Goal: Transaction & Acquisition: Purchase product/service

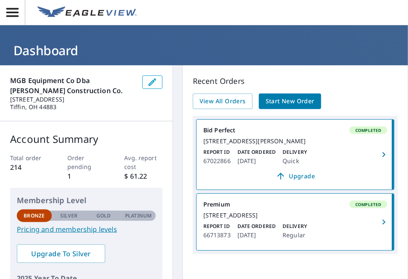
scroll to position [10, 0]
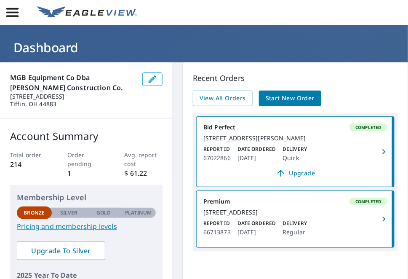
click at [280, 95] on span "Start New Order" at bounding box center [290, 98] width 49 height 11
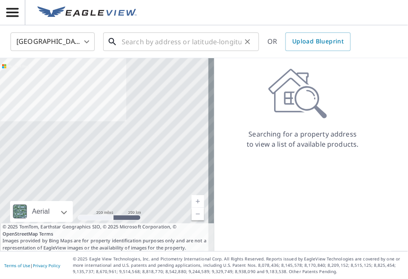
click at [132, 40] on input "text" at bounding box center [182, 42] width 120 height 24
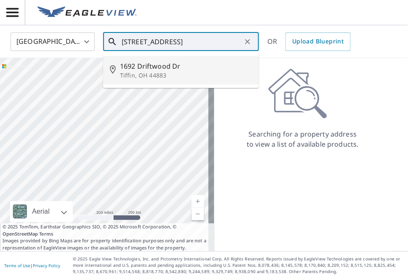
click at [133, 70] on span "1692 Driftwood Dr" at bounding box center [186, 66] width 132 height 10
type input "[STREET_ADDRESS][PERSON_NAME]"
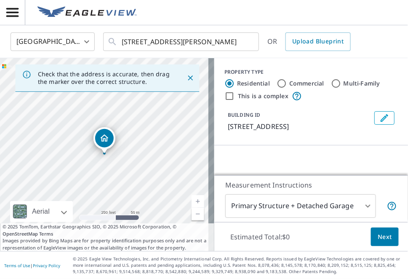
click at [186, 77] on icon "Close" at bounding box center [190, 78] width 8 height 8
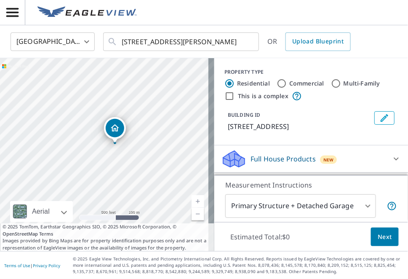
click at [114, 133] on icon "Dropped pin, building 1, Residential property, 1692 Driftwood Dr Tiffin, OH 448…" at bounding box center [115, 128] width 10 height 10
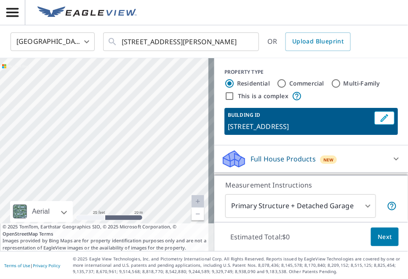
drag, startPoint x: 96, startPoint y: 164, endPoint x: 189, endPoint y: 85, distance: 121.2
click at [189, 85] on div "[STREET_ADDRESS][PERSON_NAME]" at bounding box center [107, 154] width 214 height 193
drag, startPoint x: 107, startPoint y: 167, endPoint x: 179, endPoint y: 175, distance: 72.5
click at [179, 175] on div "[STREET_ADDRESS][PERSON_NAME]" at bounding box center [107, 154] width 214 height 193
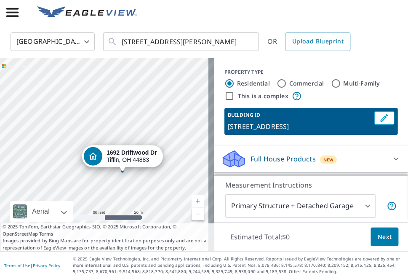
drag, startPoint x: 78, startPoint y: 146, endPoint x: 151, endPoint y: 97, distance: 88.2
click at [151, 97] on div "[STREET_ADDRESS][PERSON_NAME]" at bounding box center [107, 154] width 214 height 193
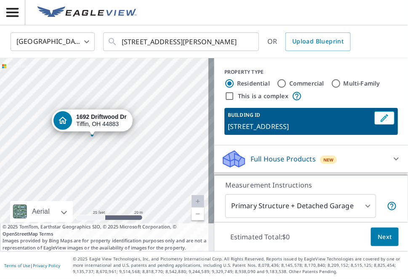
drag, startPoint x: 140, startPoint y: 162, endPoint x: 117, endPoint y: 81, distance: 84.4
click at [117, 81] on div "[STREET_ADDRESS][PERSON_NAME]" at bounding box center [107, 154] width 214 height 193
click at [224, 95] on input "This is a complex" at bounding box center [229, 96] width 10 height 10
checkbox input "true"
radio input "false"
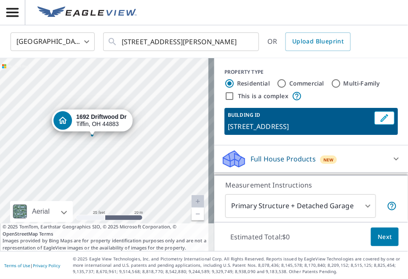
radio input "true"
type input "4"
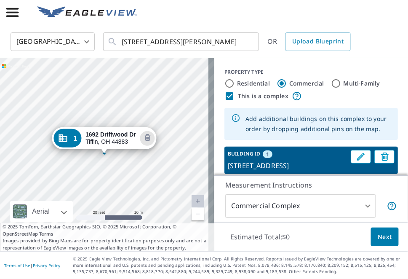
click at [224, 83] on input "Residential" at bounding box center [229, 83] width 10 height 10
radio input "true"
type input "1"
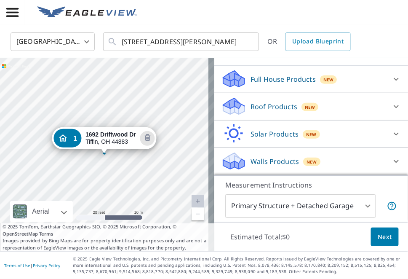
scroll to position [127, 0]
click at [274, 106] on p "Roof Products" at bounding box center [273, 106] width 47 height 10
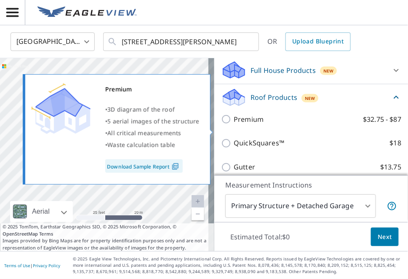
click at [221, 124] on input "Premium $32.75 - $87" at bounding box center [227, 119] width 13 height 10
checkbox input "true"
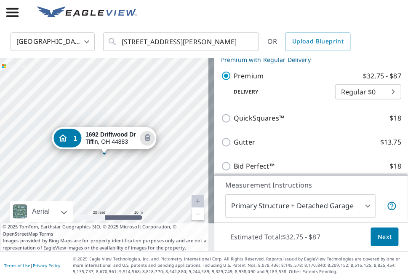
scroll to position [180, 0]
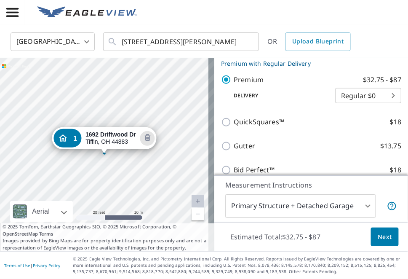
click at [377, 235] on span "Next" at bounding box center [384, 236] width 14 height 11
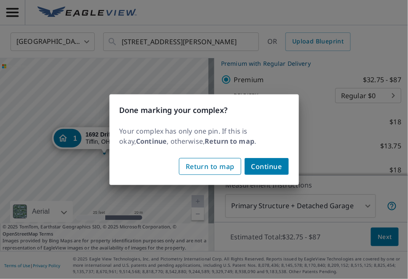
click at [230, 170] on span "Return to map" at bounding box center [210, 166] width 49 height 12
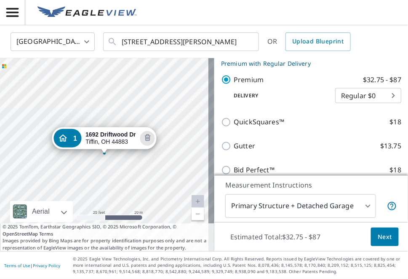
click at [379, 236] on span "Next" at bounding box center [384, 236] width 14 height 11
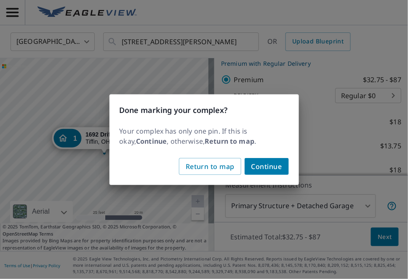
click at [266, 170] on span "Continue" at bounding box center [266, 166] width 31 height 12
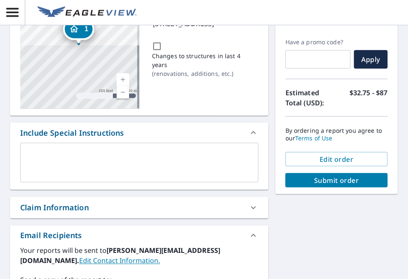
scroll to position [105, 0]
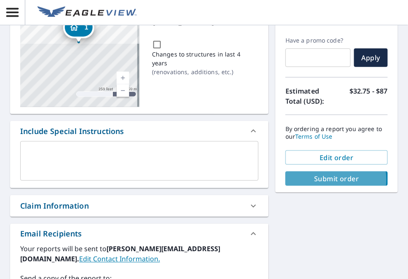
click at [322, 178] on span "Submit order" at bounding box center [336, 178] width 89 height 9
checkbox input "true"
